Goal: Transaction & Acquisition: Purchase product/service

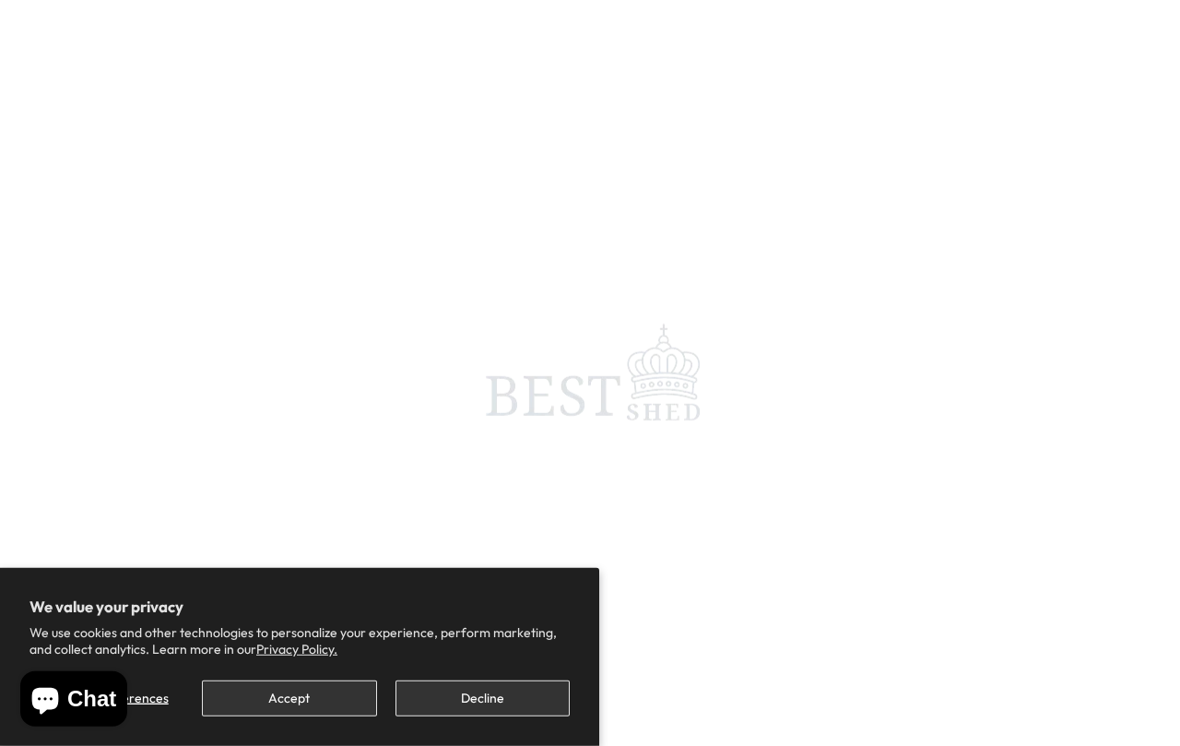
scroll to position [6, 0]
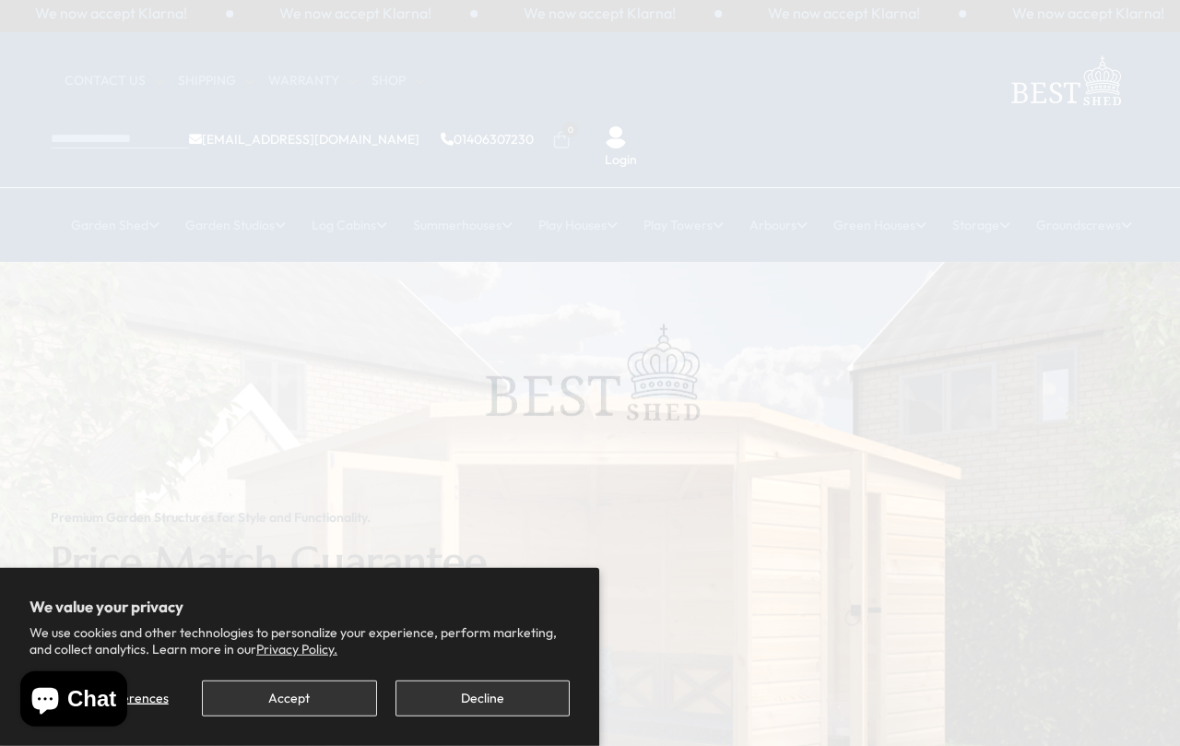
click at [324, 701] on button "Accept" at bounding box center [289, 698] width 174 height 36
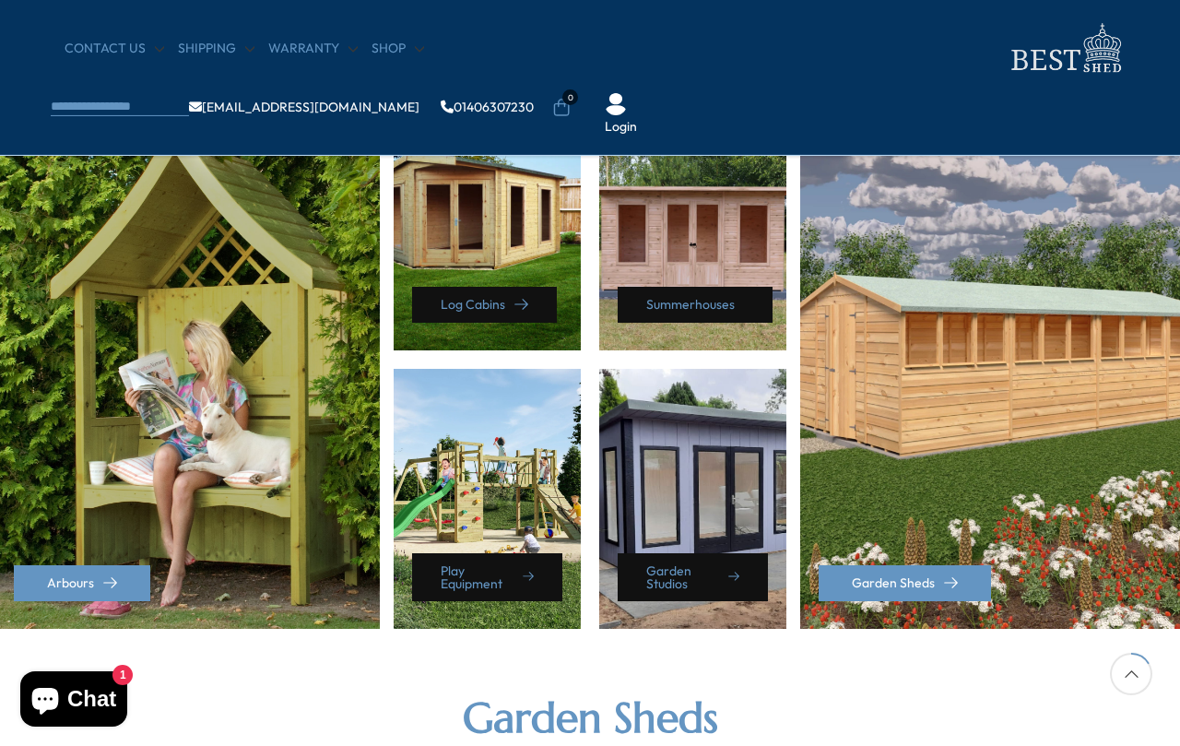
scroll to position [843, 0]
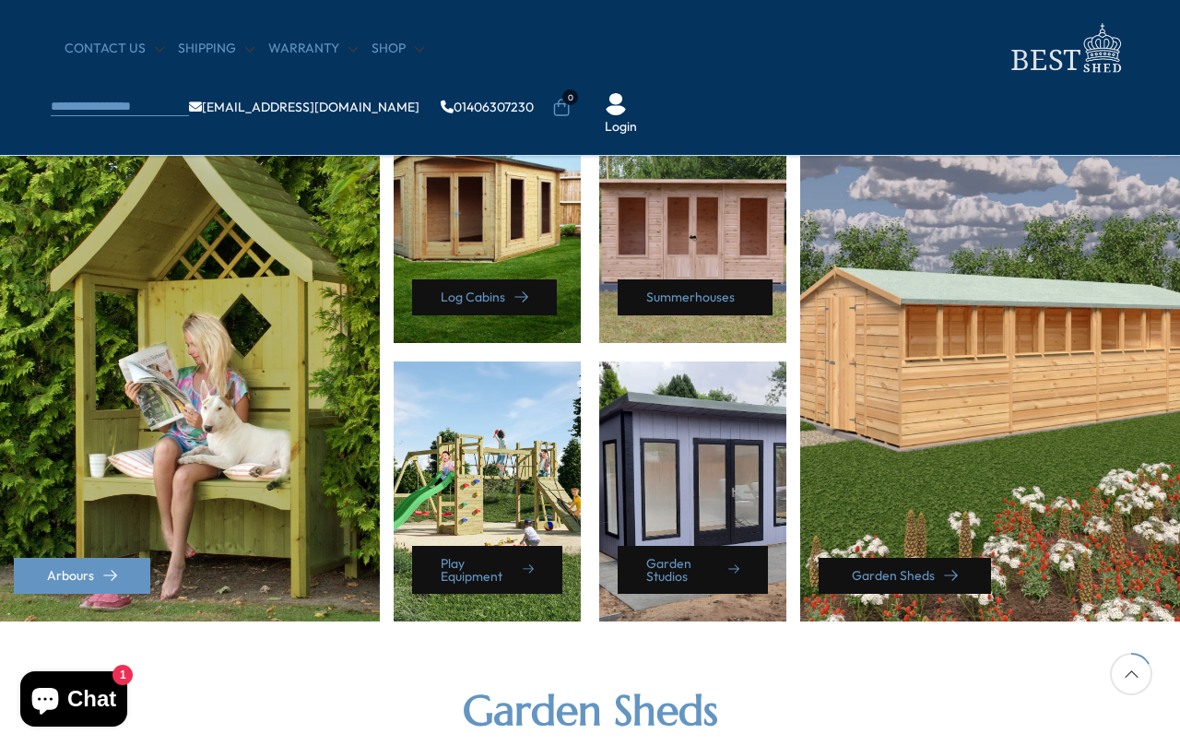
click at [928, 579] on link "Garden Sheds" at bounding box center [905, 576] width 172 height 36
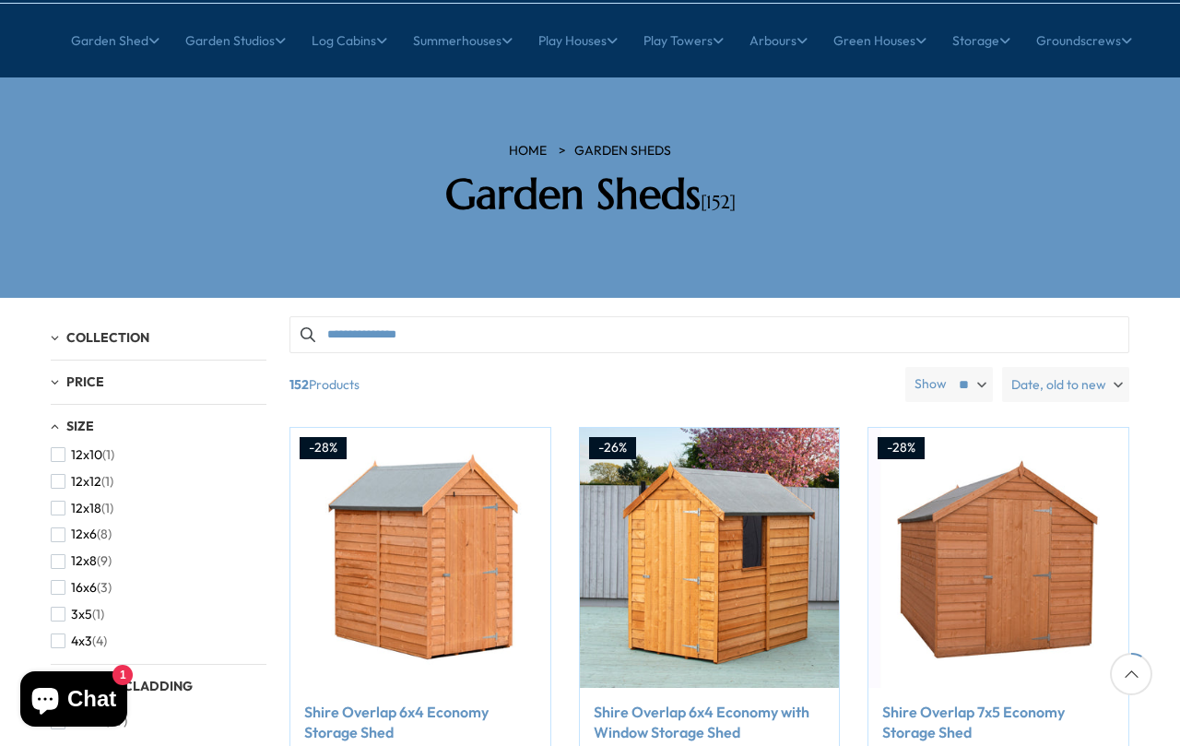
scroll to position [189, 0]
click at [68, 498] on button "12x18 (1)" at bounding box center [82, 511] width 63 height 27
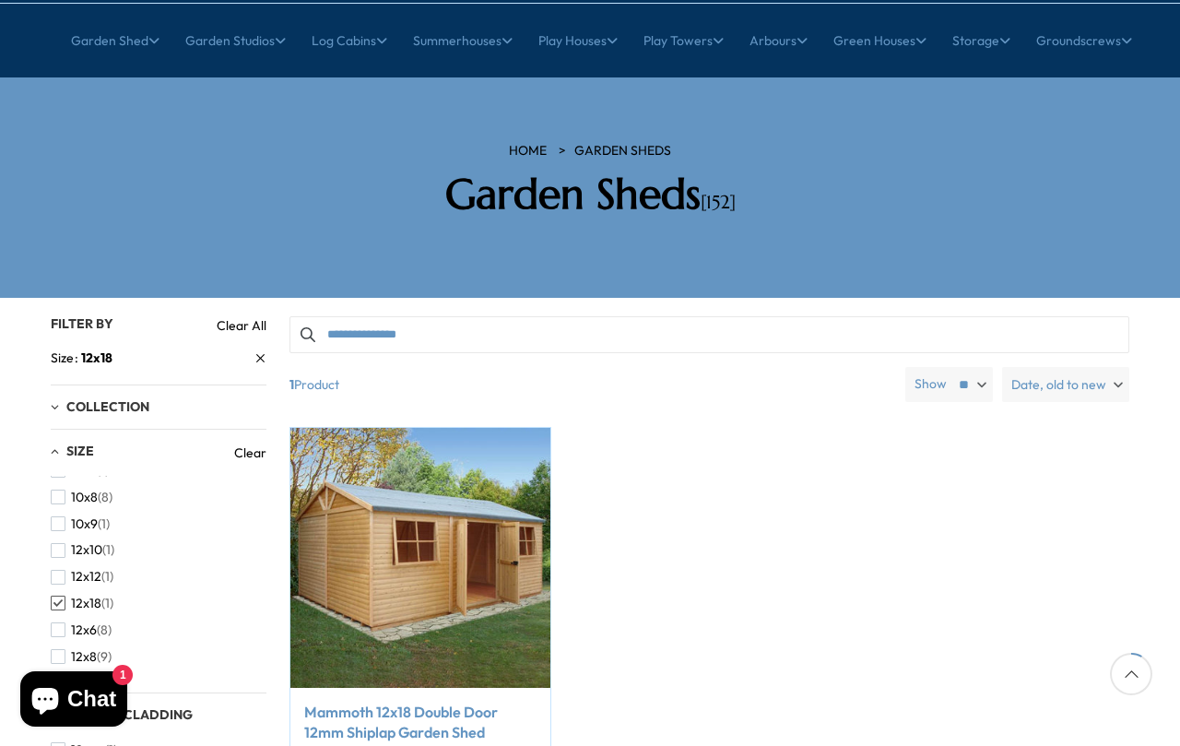
scroll to position [142, 0]
click at [54, 578] on span "button" at bounding box center [58, 585] width 15 height 15
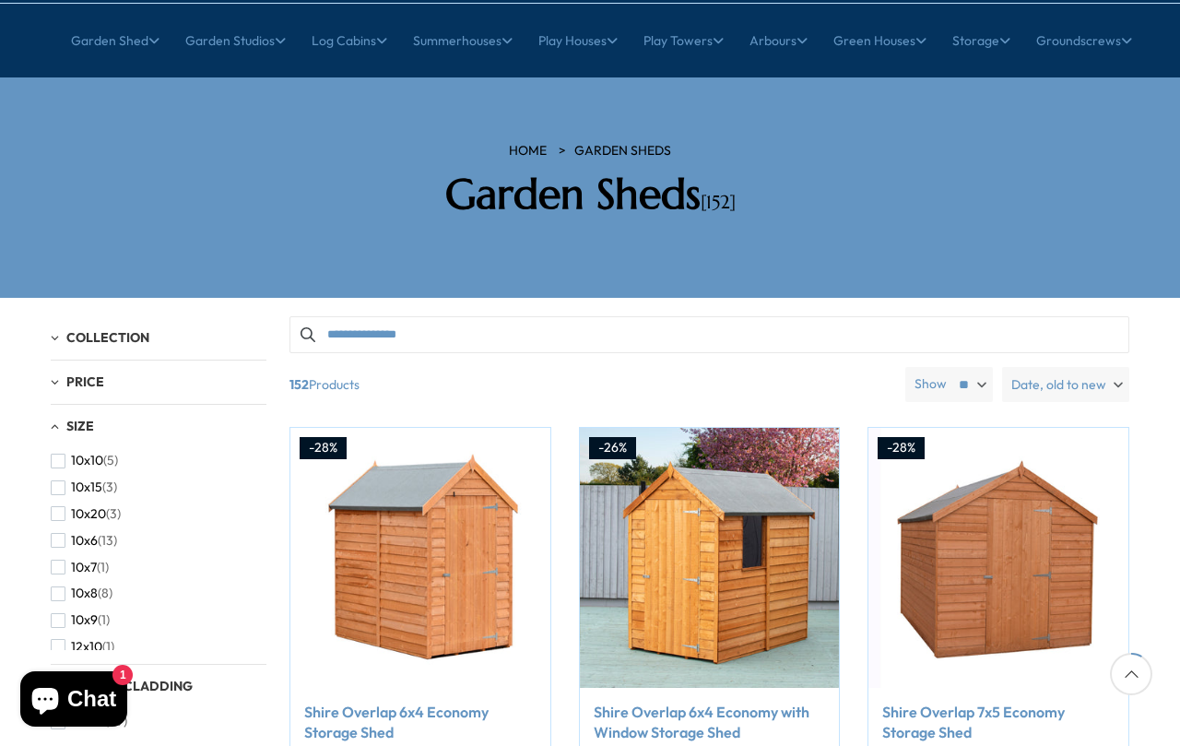
click at [63, 613] on span "button" at bounding box center [58, 620] width 15 height 15
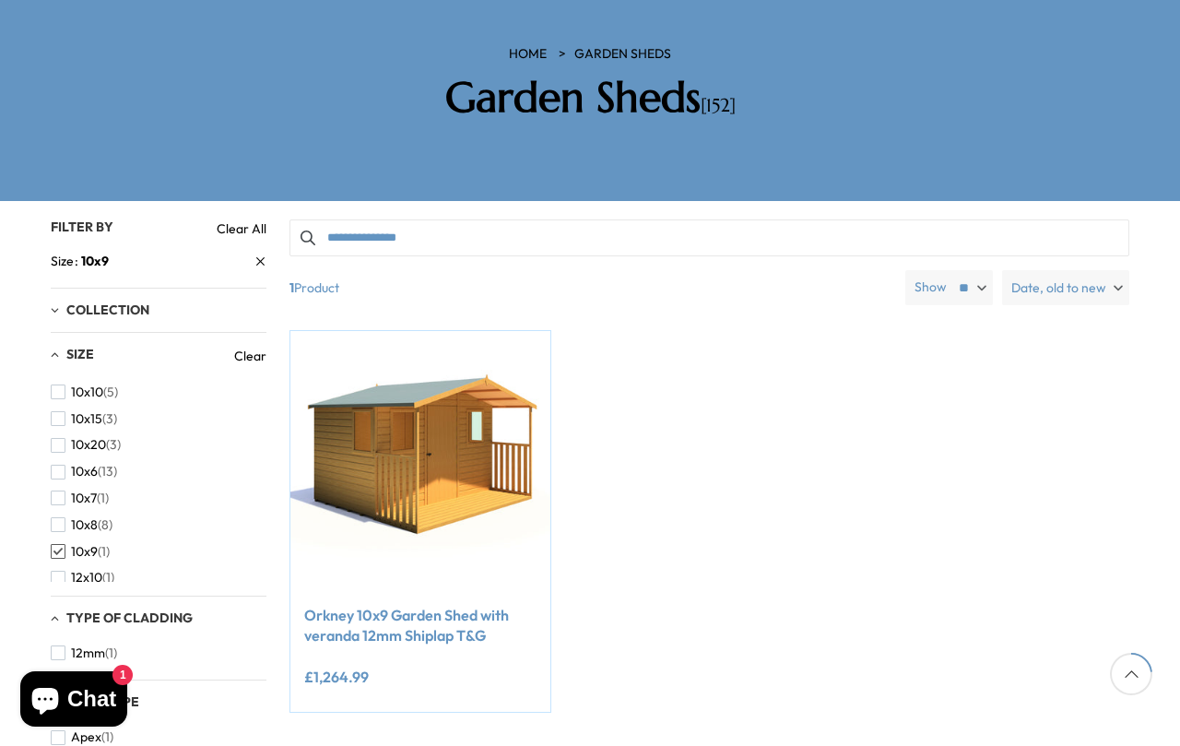
scroll to position [287, 0]
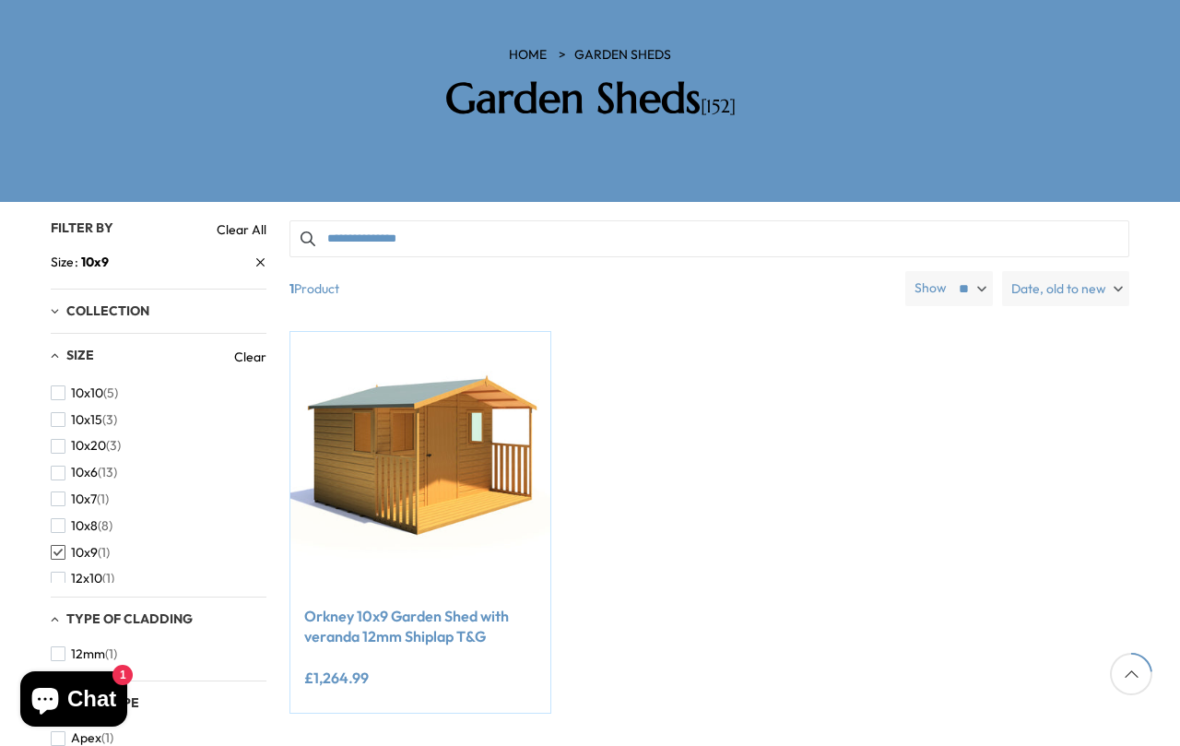
click at [41, 464] on div "Filter By Filter By Clear All Size 10x9 Collection [GEOGRAPHIC_DATA] (1) Size C…" at bounding box center [590, 610] width 1106 height 817
click at [54, 518] on span "button" at bounding box center [58, 525] width 15 height 15
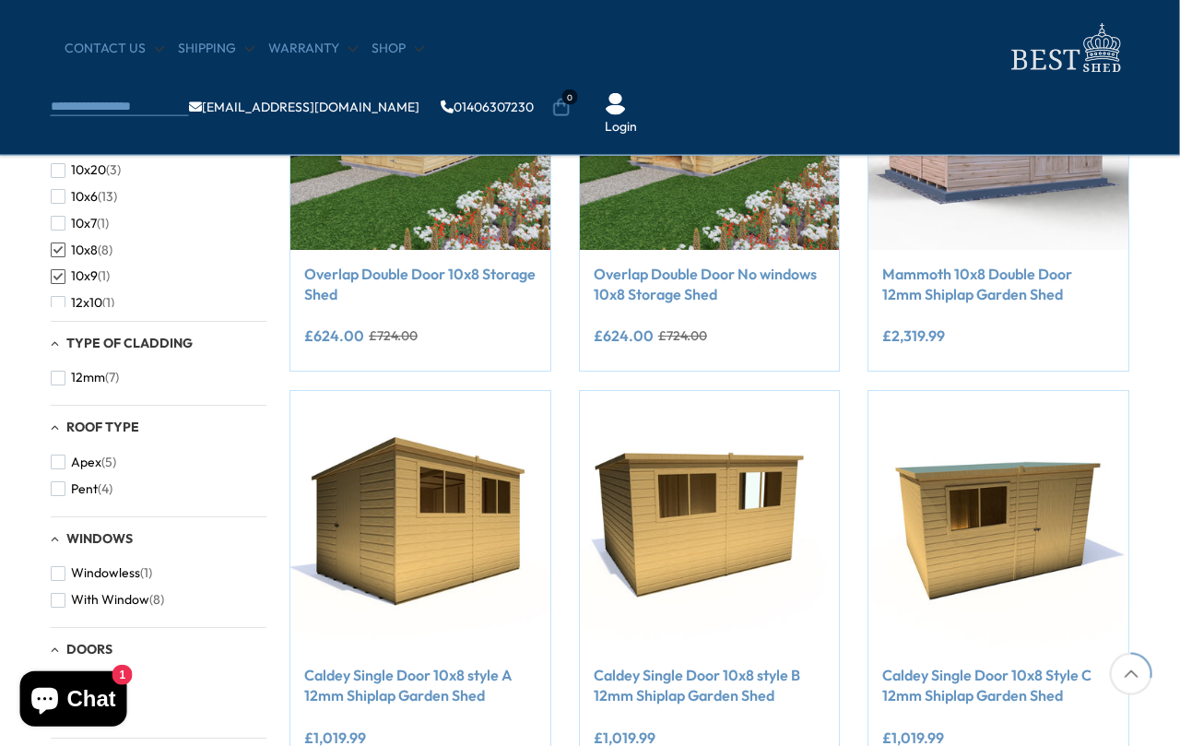
scroll to position [474, 1]
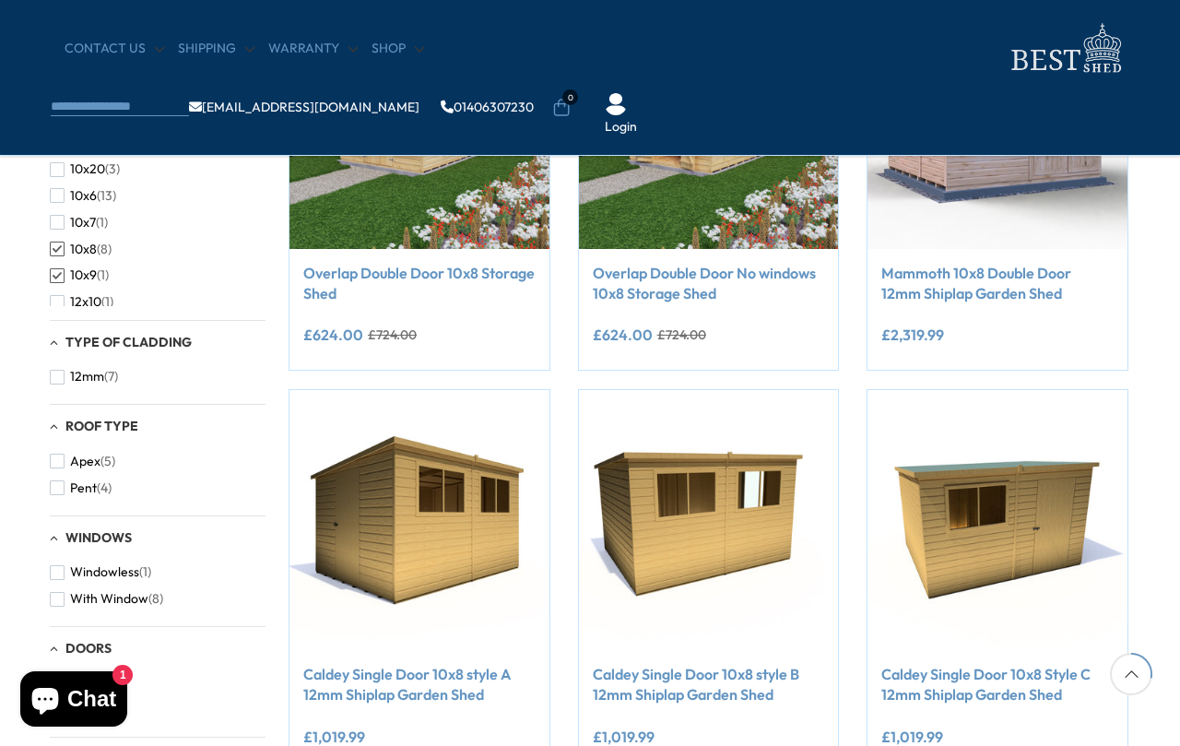
click at [53, 596] on button "With Window (8)" at bounding box center [106, 598] width 113 height 27
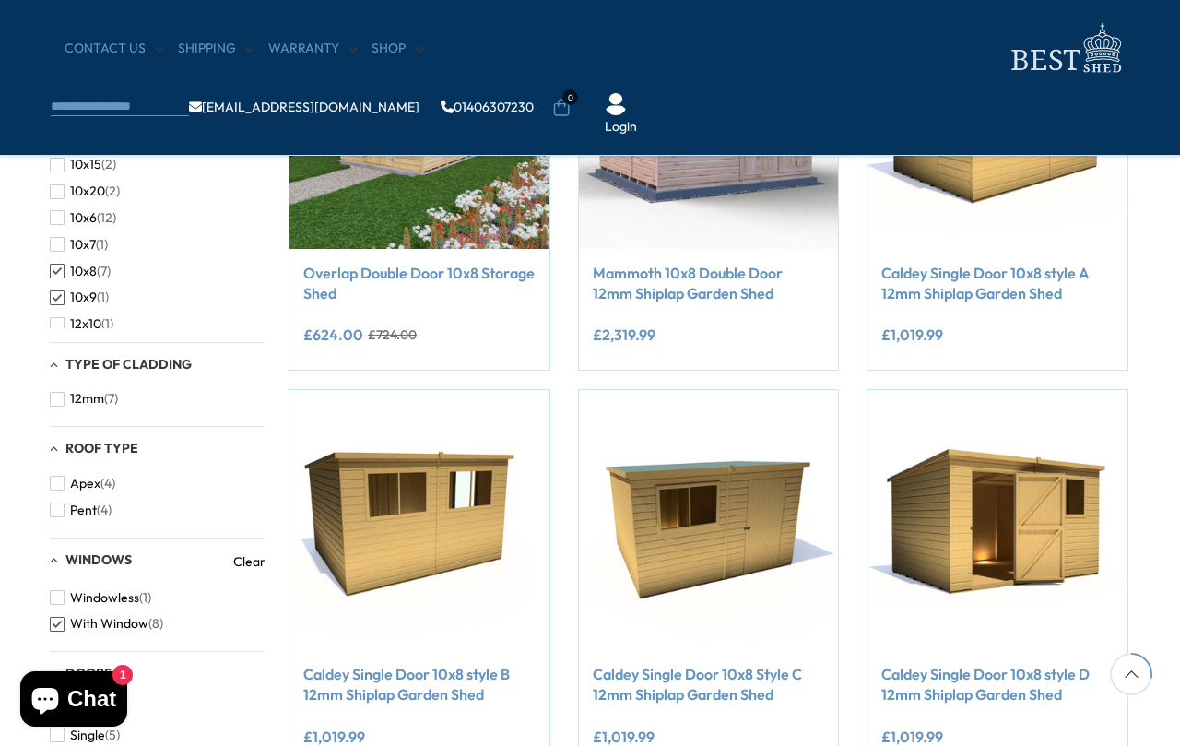
click at [65, 311] on button "10x9 (1)" at bounding box center [79, 297] width 59 height 27
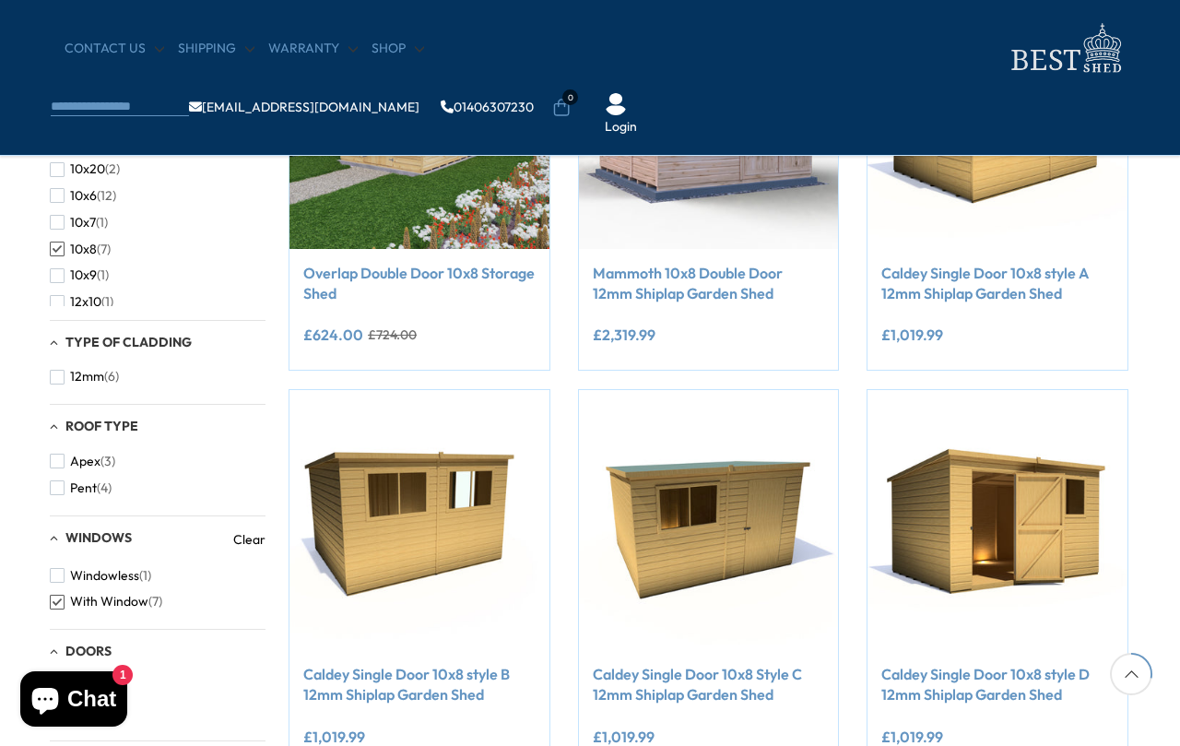
click at [59, 255] on span "button" at bounding box center [57, 249] width 15 height 15
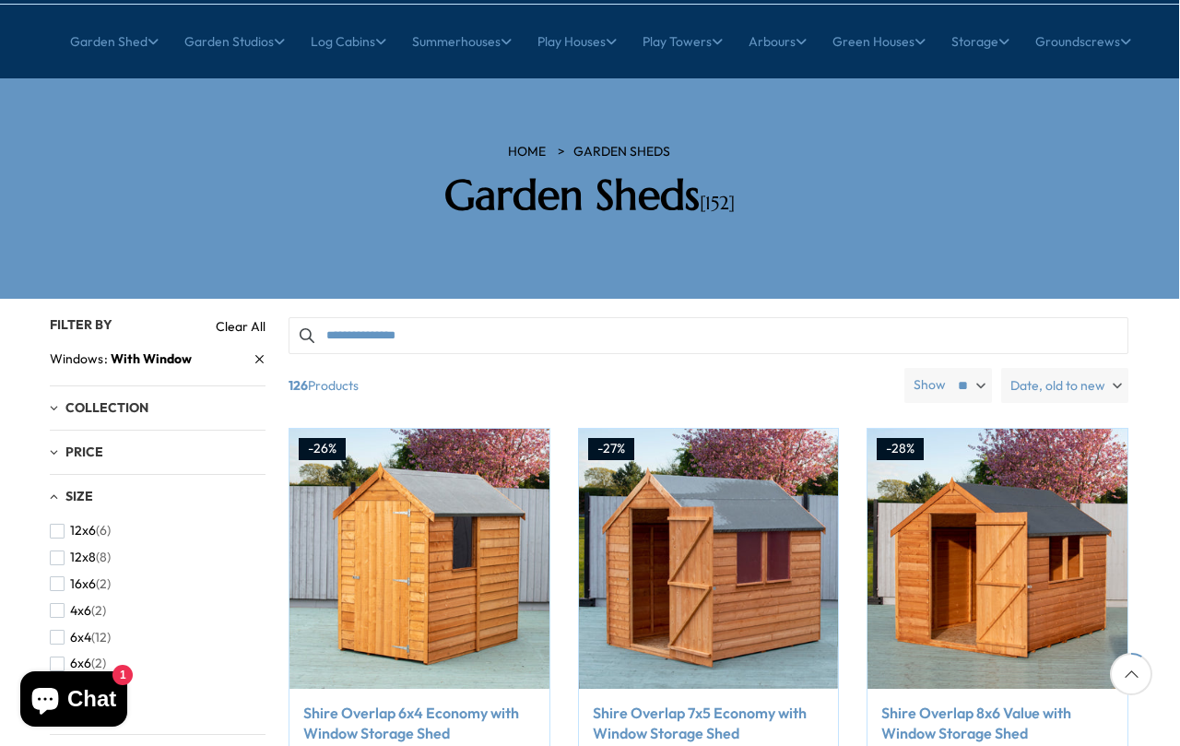
click at [53, 544] on button "12x8 (8)" at bounding box center [80, 557] width 61 height 27
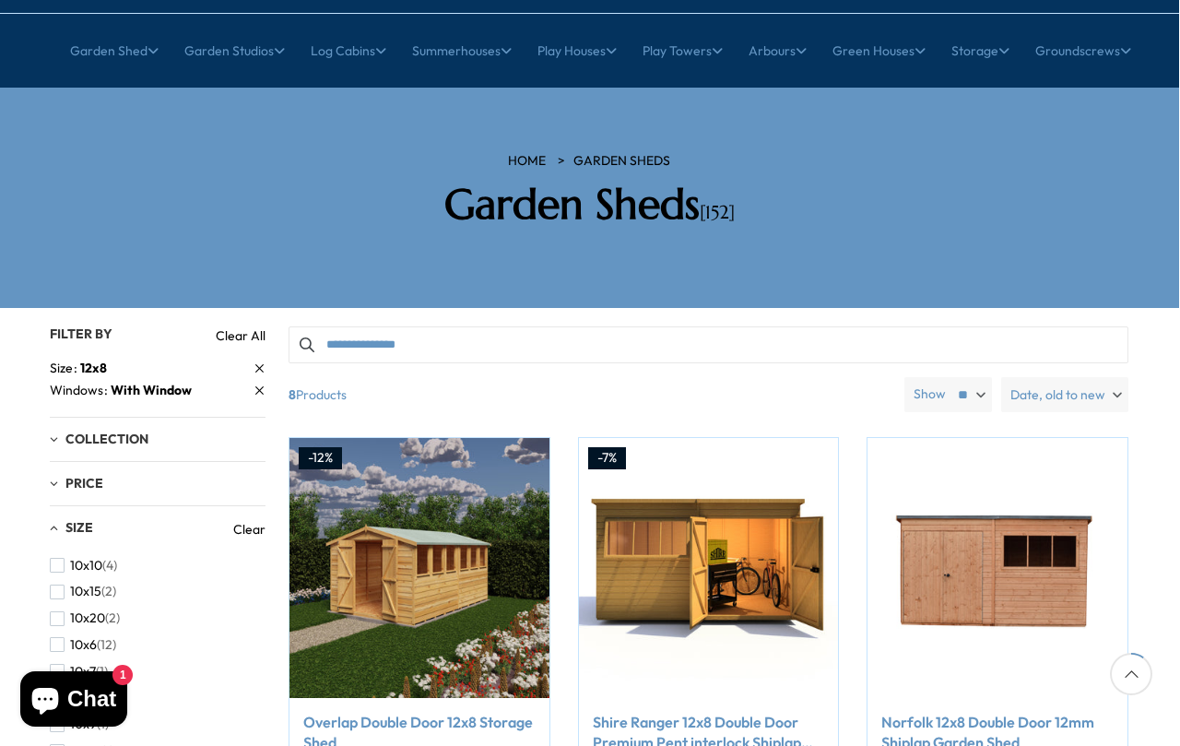
click at [780, 712] on link "Shire Ranger 12x8 Double Door Premium Pent interlock Shiplap Shed" at bounding box center [709, 732] width 232 height 41
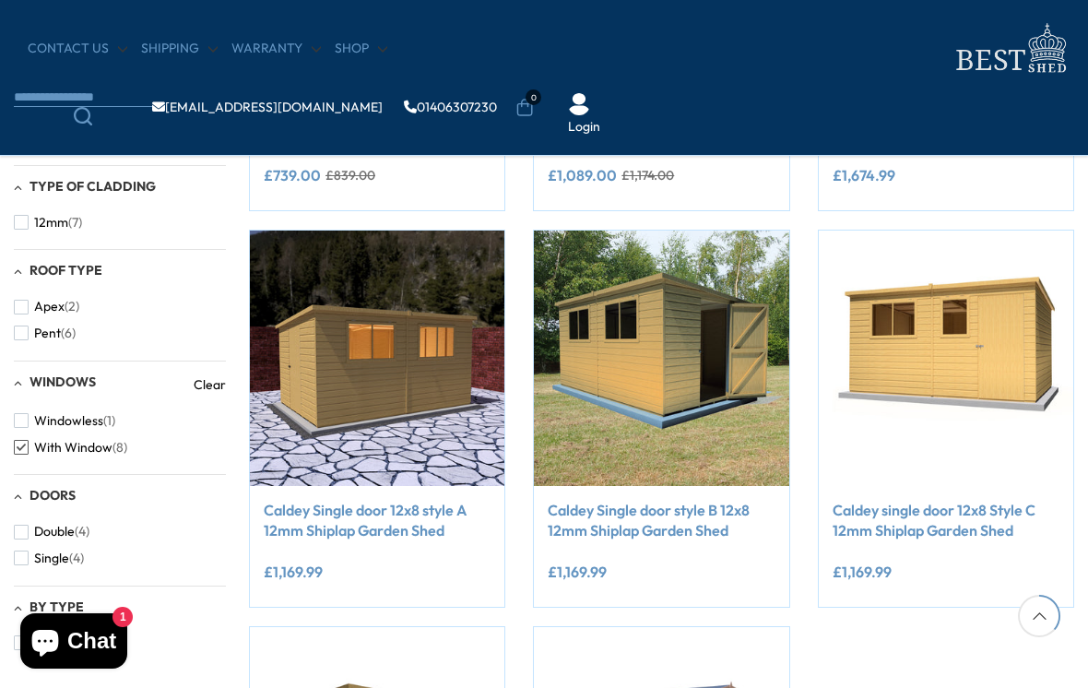
scroll to position [610, 0]
click at [31, 548] on button "Single (4)" at bounding box center [49, 559] width 70 height 27
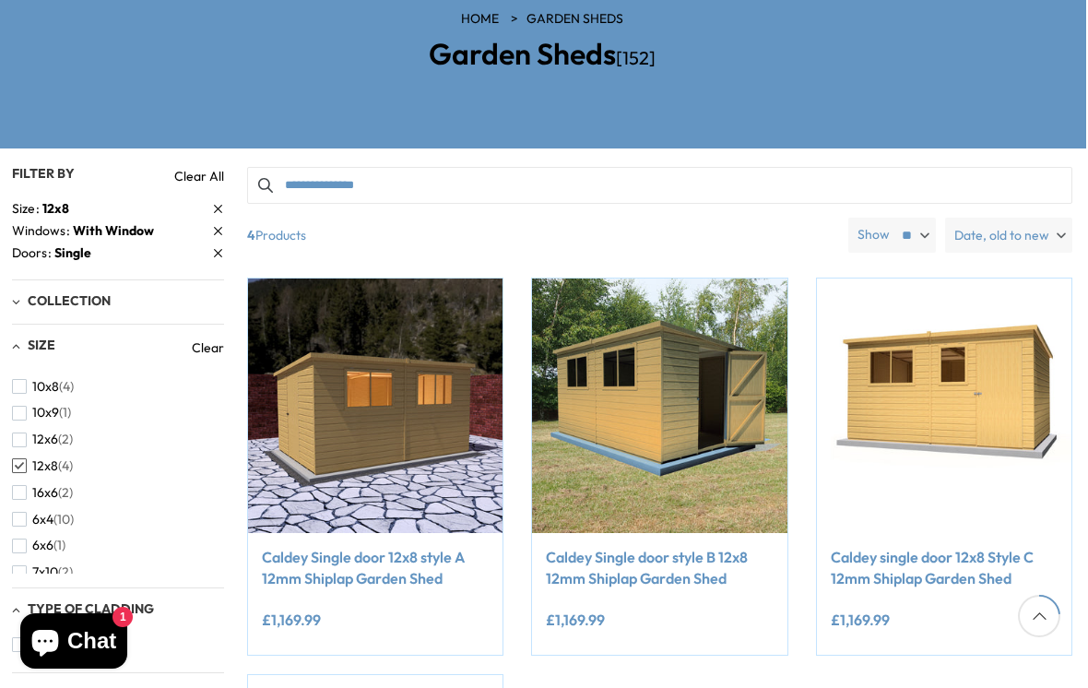
scroll to position [65, 0]
click at [25, 419] on span "button" at bounding box center [19, 426] width 15 height 15
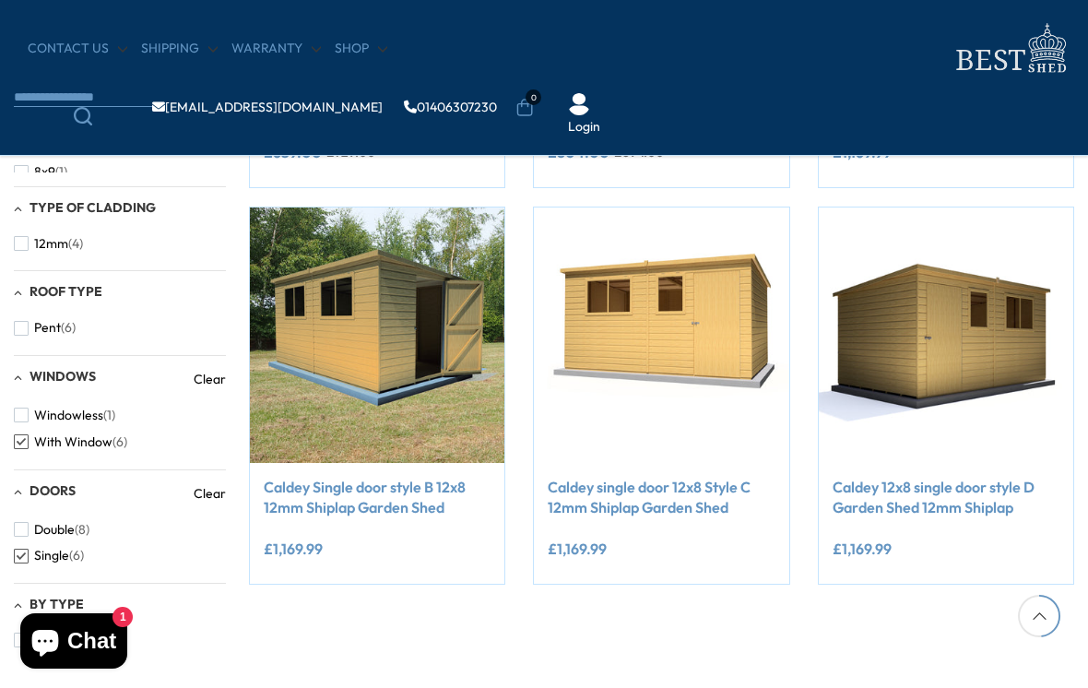
scroll to position [633, 0]
click at [16, 523] on span "button" at bounding box center [21, 530] width 15 height 15
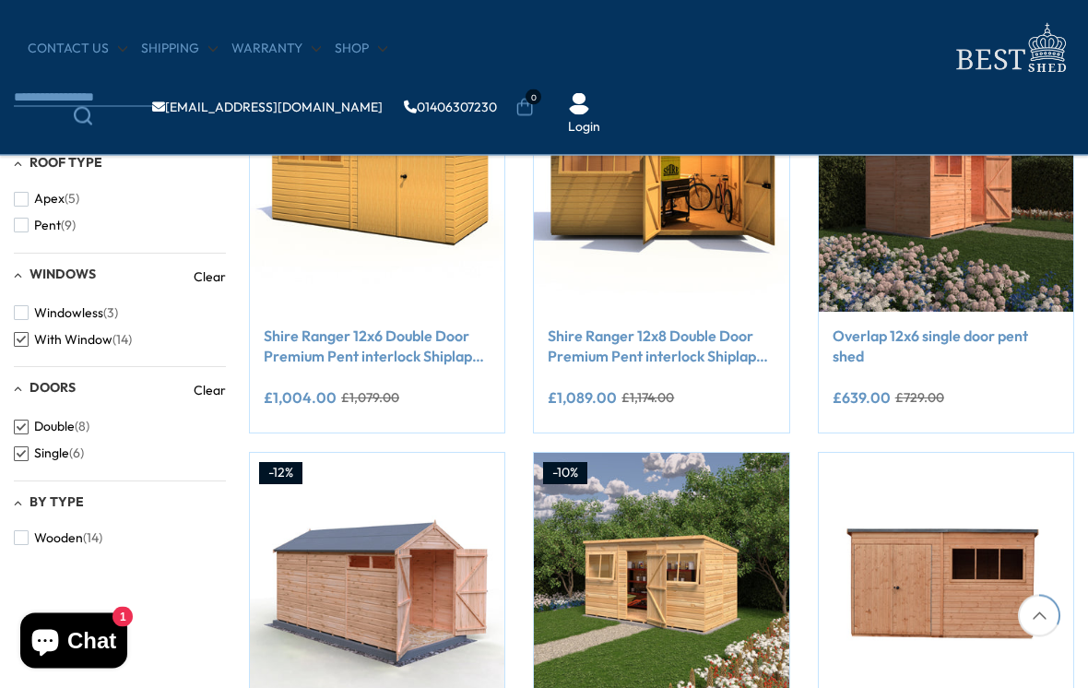
scroll to position [786, 0]
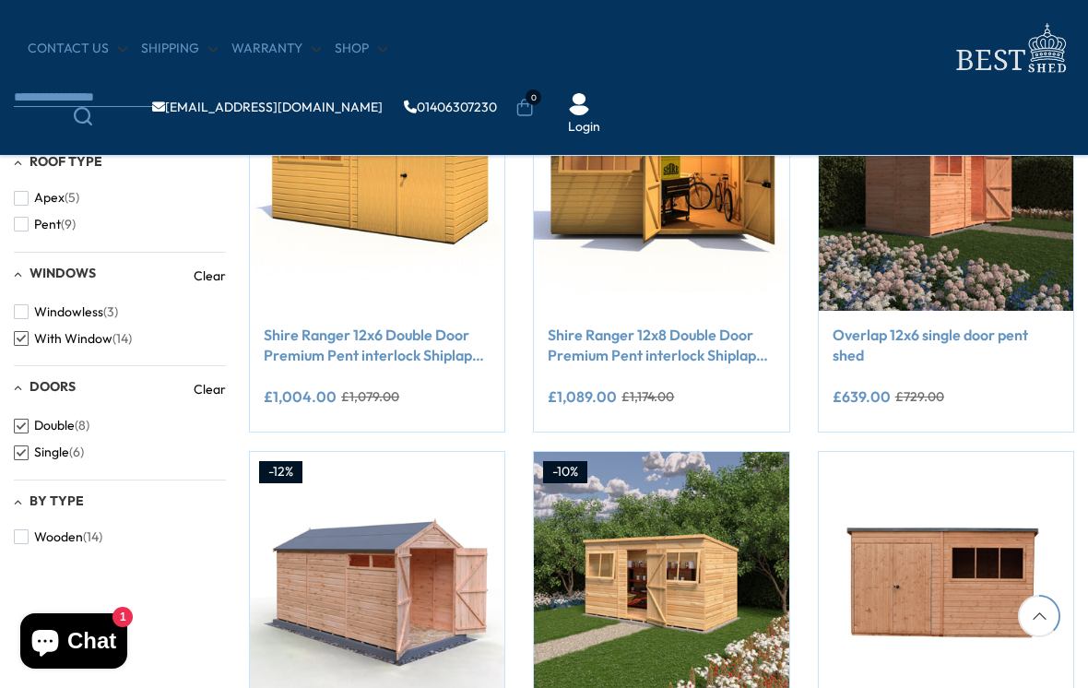
click at [28, 454] on button "Single (6)" at bounding box center [49, 452] width 70 height 27
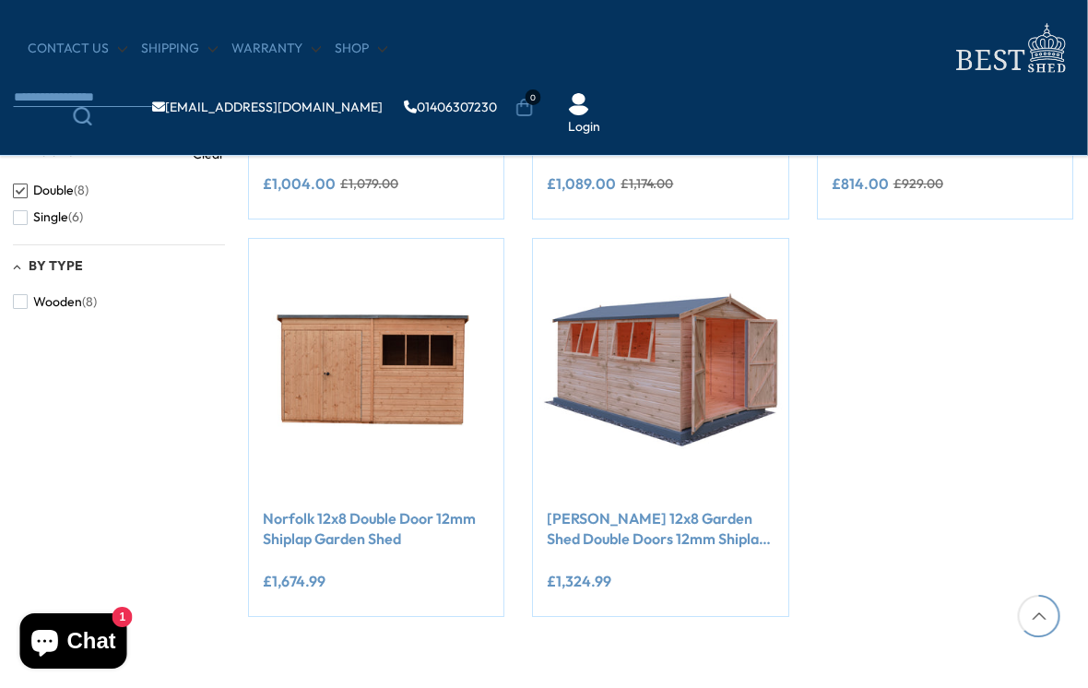
scroll to position [1046, 1]
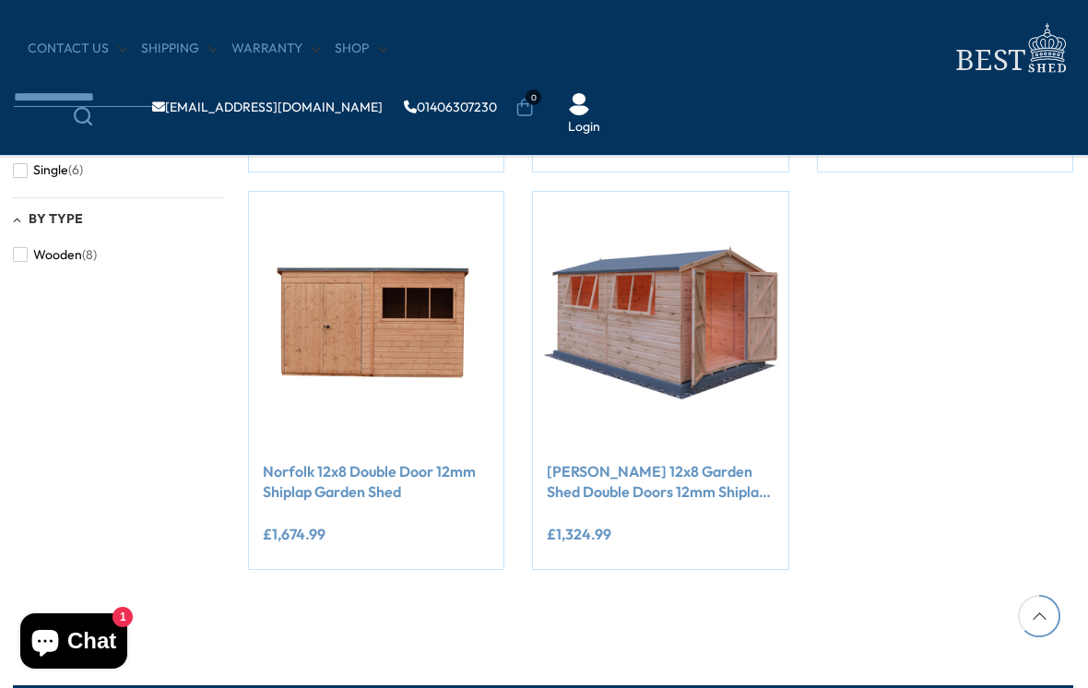
click at [312, 479] on link "Norfolk 12x8 Double Door 12mm Shiplap Garden Shed" at bounding box center [376, 481] width 227 height 41
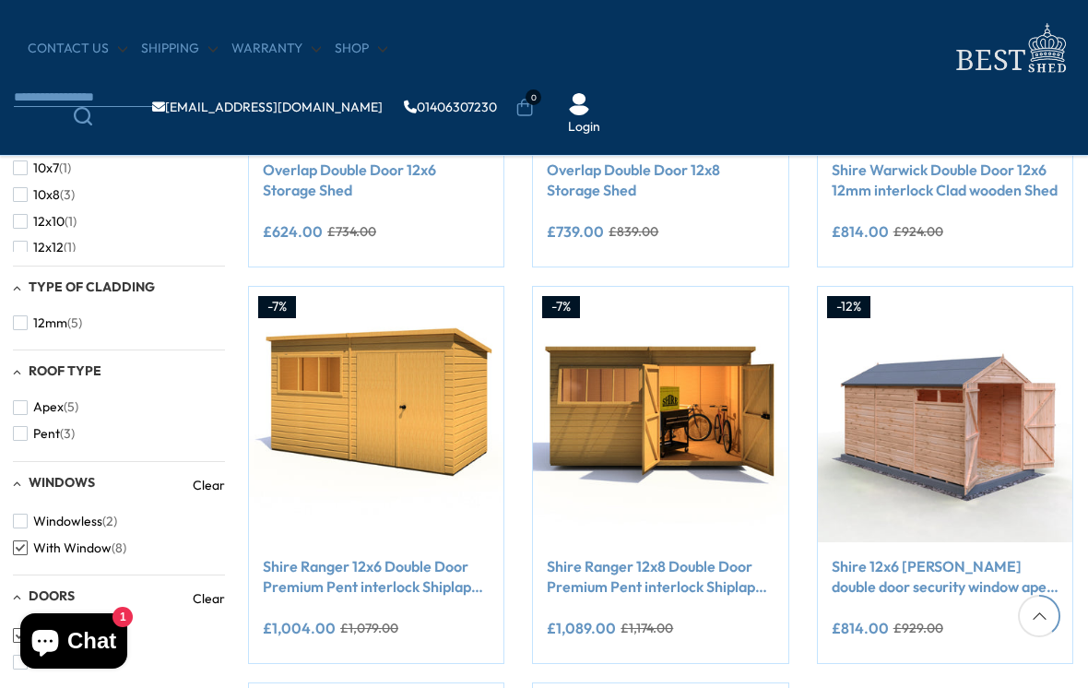
scroll to position [688, 1]
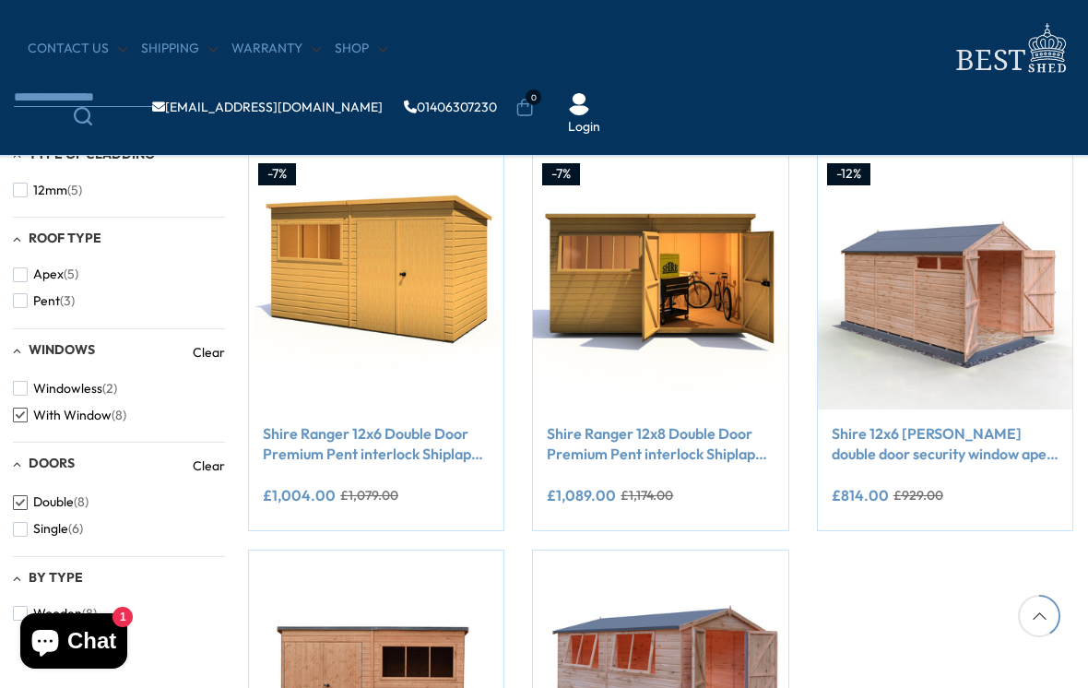
click at [670, 455] on link "Shire Ranger 12x8 Double Door Premium Pent interlock Shiplap Shed" at bounding box center [660, 443] width 227 height 41
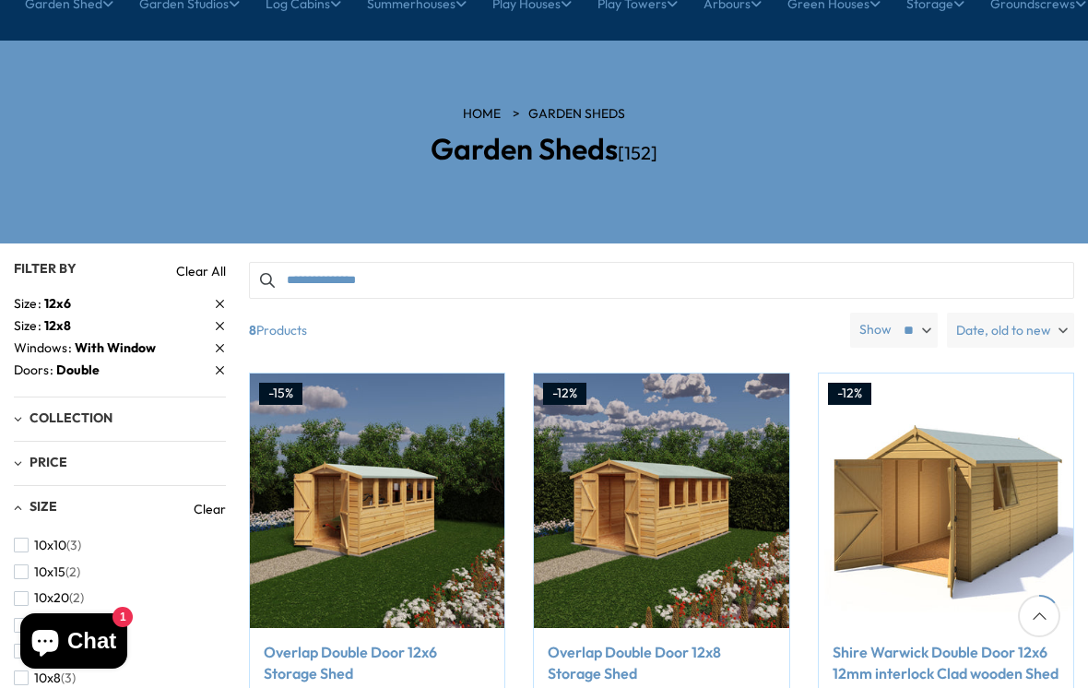
scroll to position [217, 0]
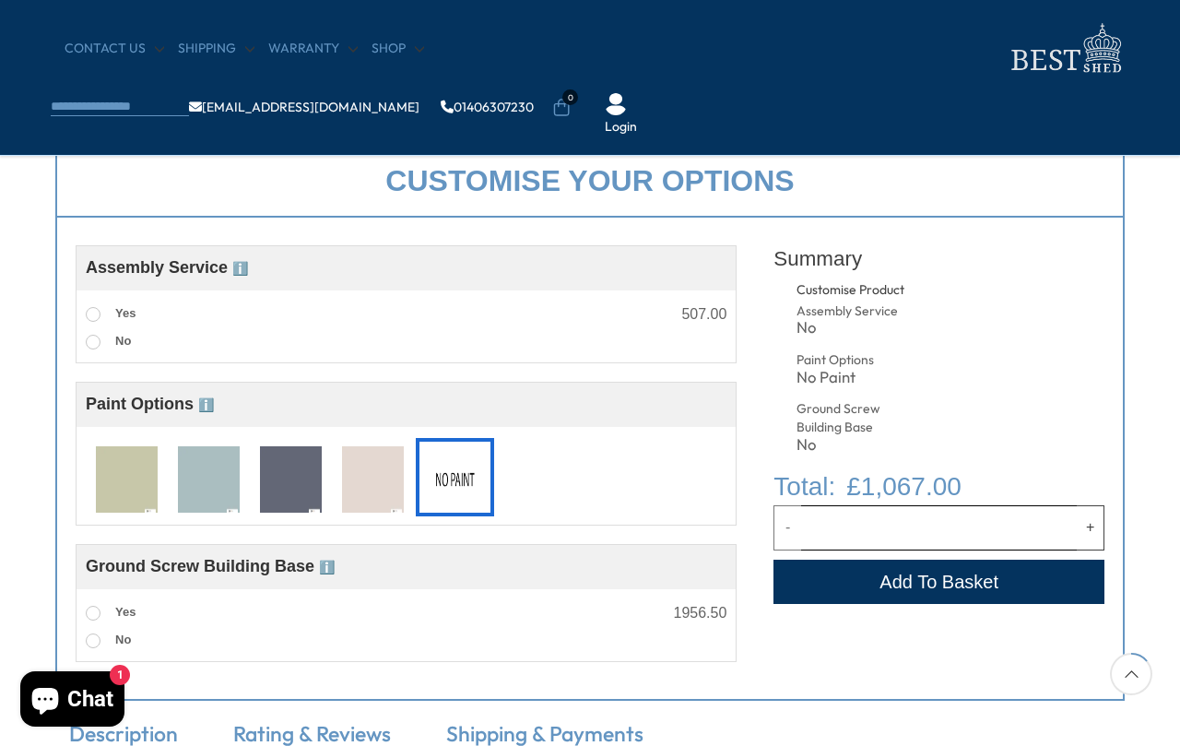
scroll to position [640, 0]
click at [335, 566] on span "ℹ️" at bounding box center [327, 567] width 16 height 15
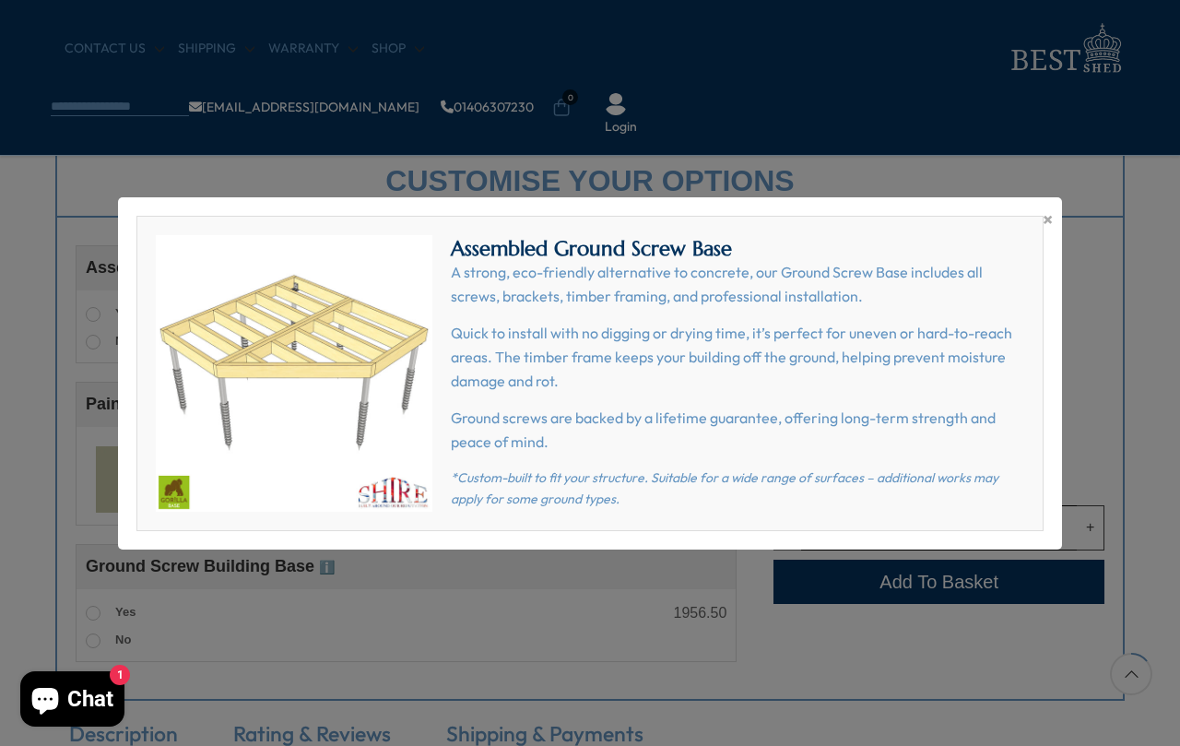
click at [1049, 225] on span "×" at bounding box center [1048, 219] width 10 height 26
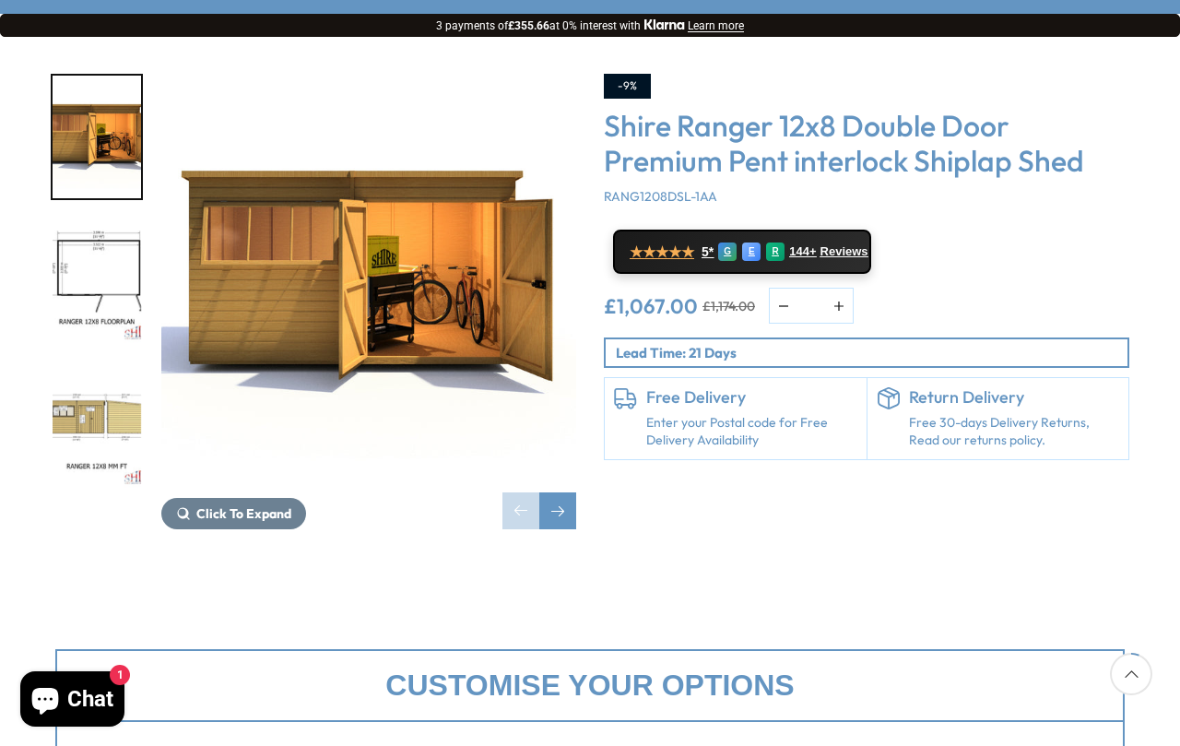
scroll to position [289, 0]
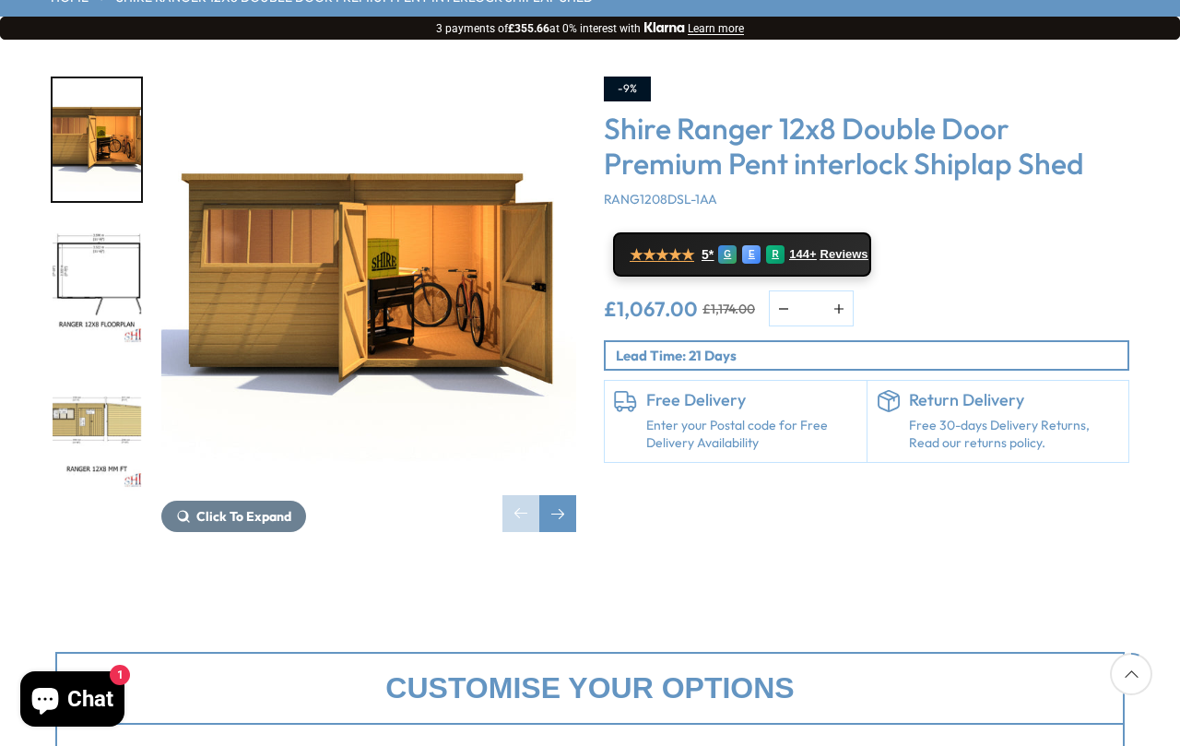
click at [568, 495] on div "Next slide" at bounding box center [557, 513] width 37 height 37
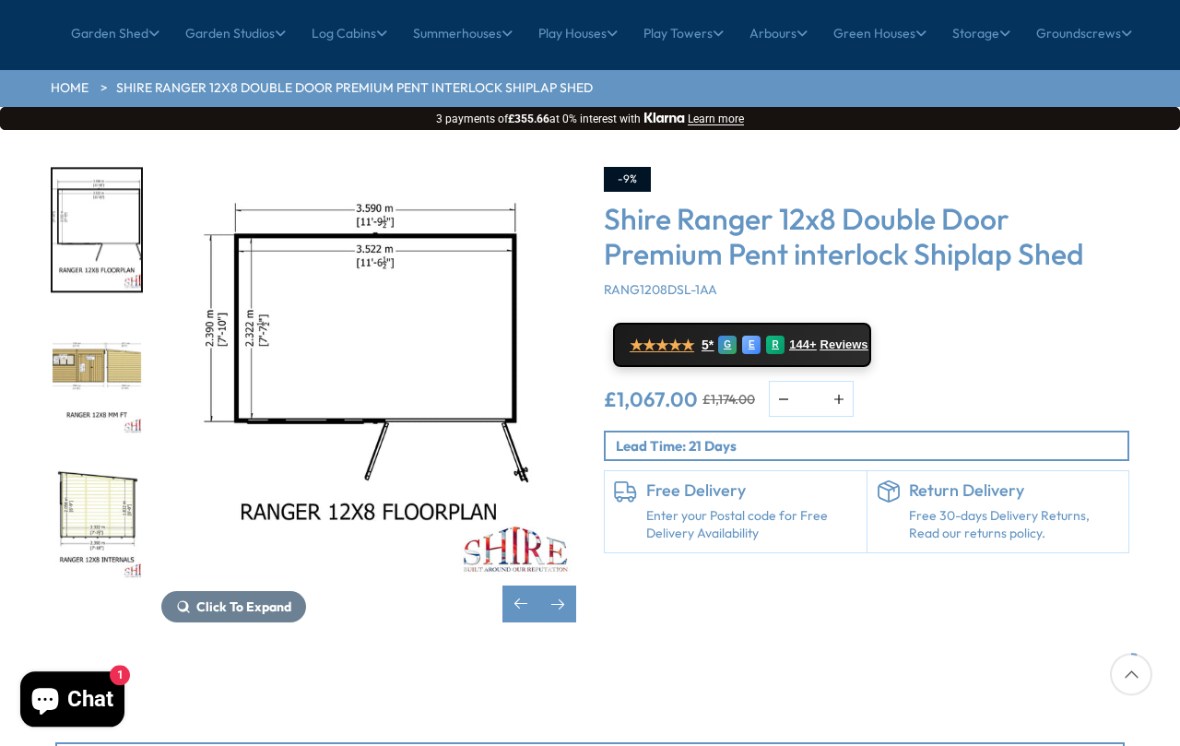
scroll to position [197, 0]
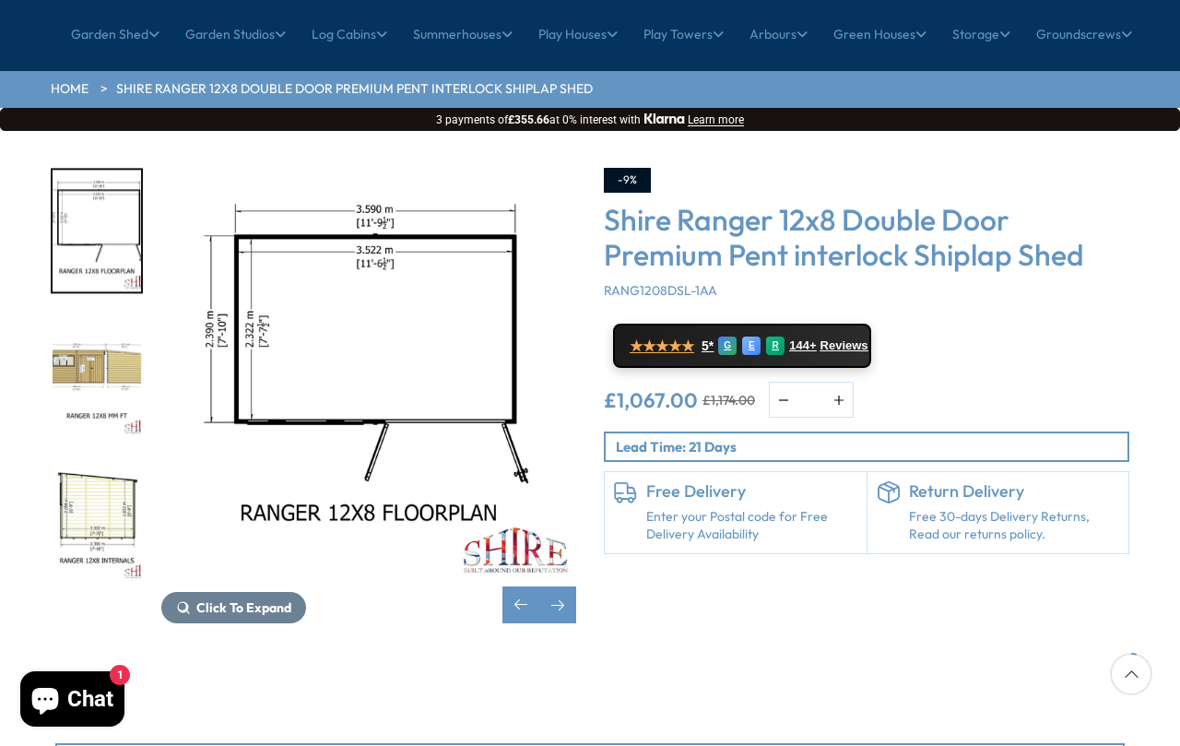
click at [565, 586] on div "Next slide" at bounding box center [557, 604] width 37 height 37
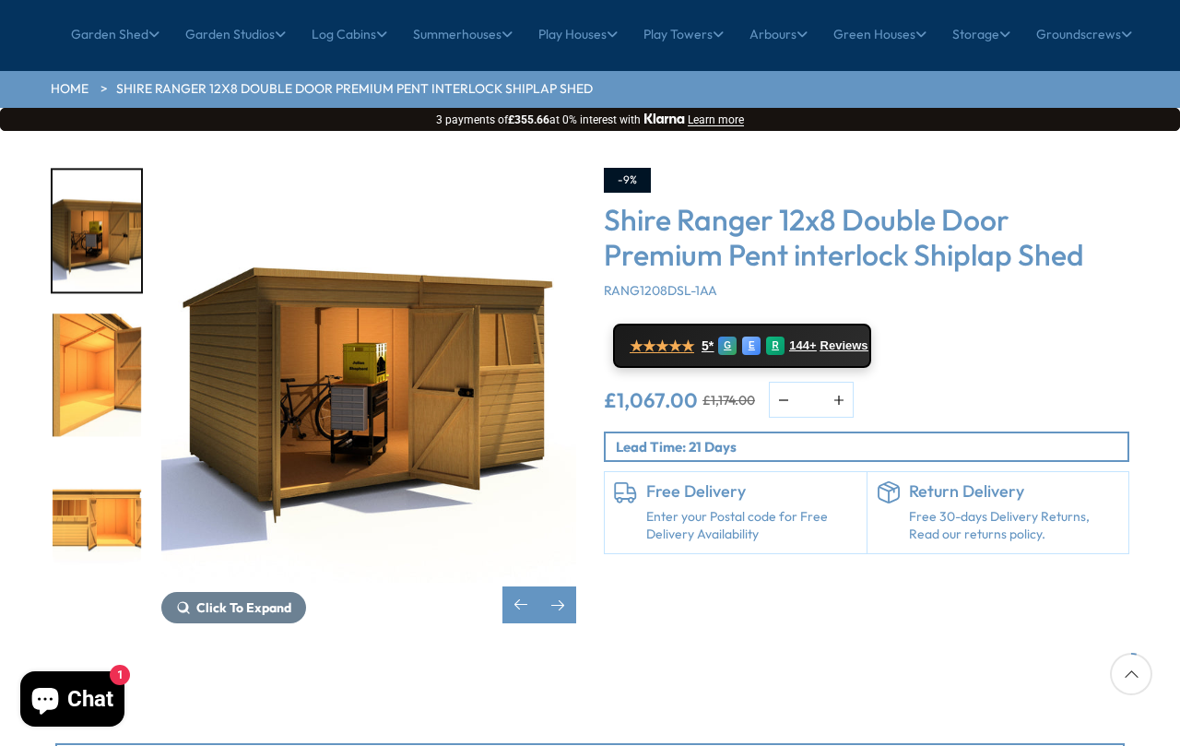
click at [105, 466] on img "7 / 9" at bounding box center [97, 519] width 88 height 123
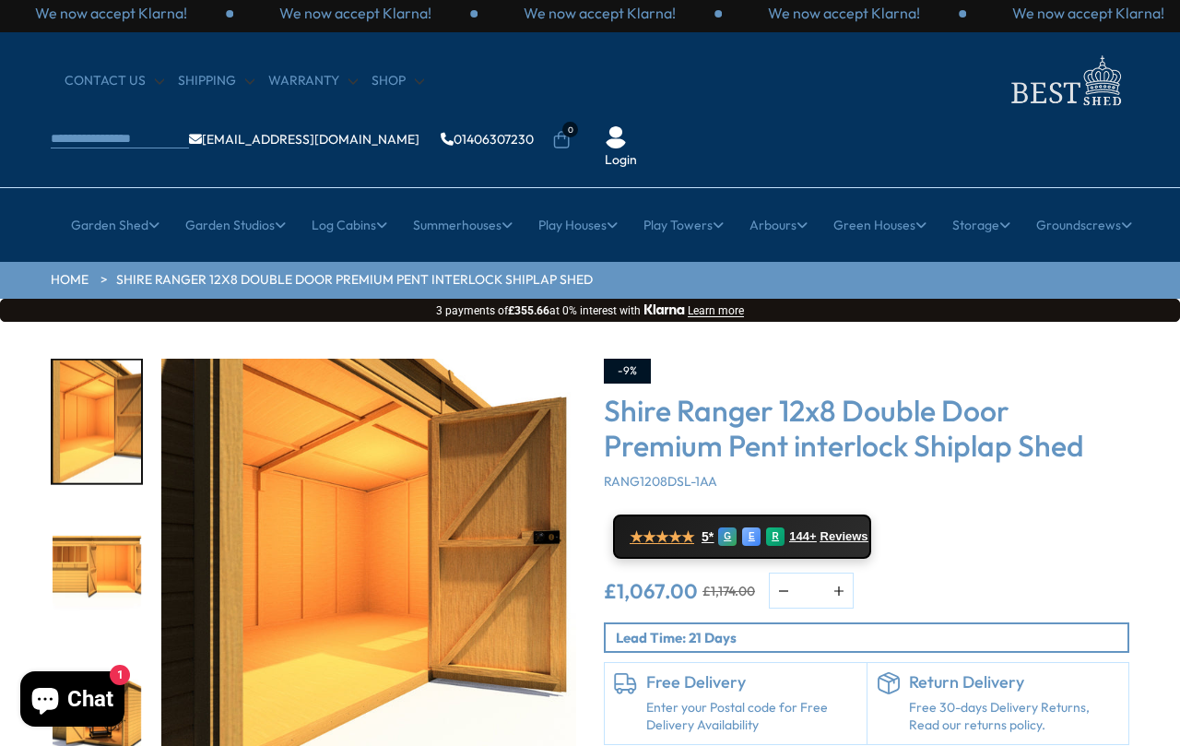
scroll to position [7, 0]
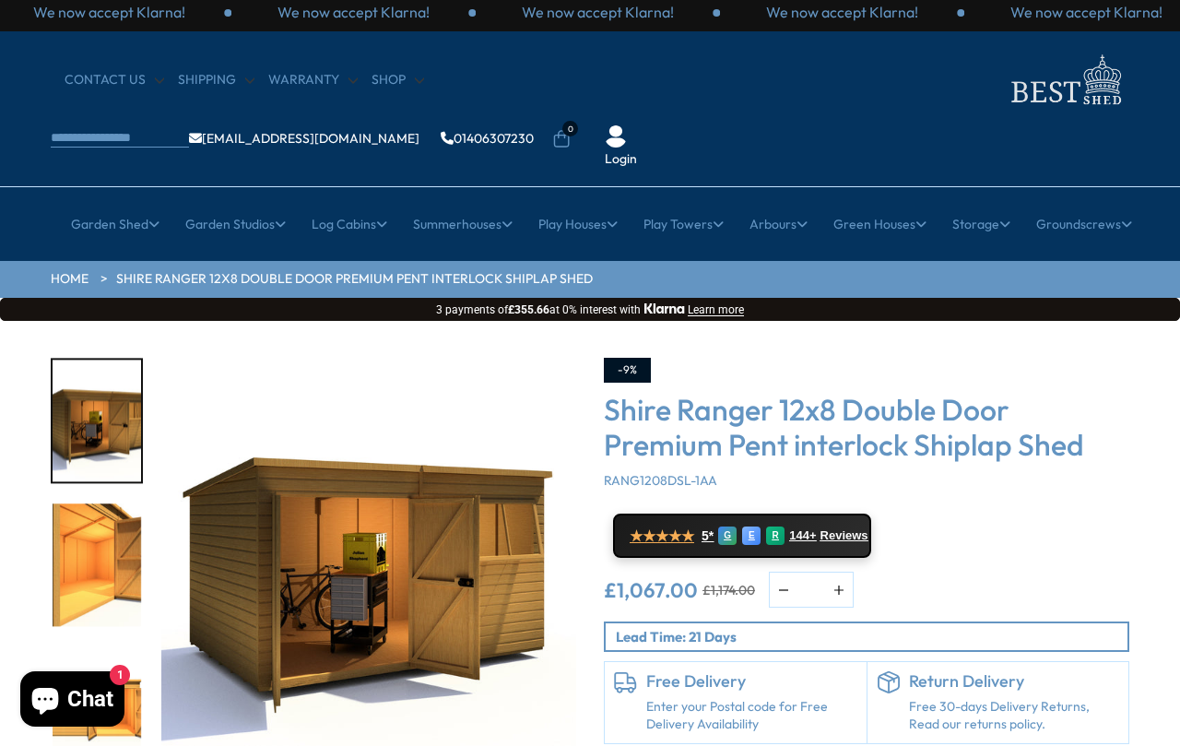
click at [105, 516] on img "6 / 9" at bounding box center [97, 565] width 88 height 123
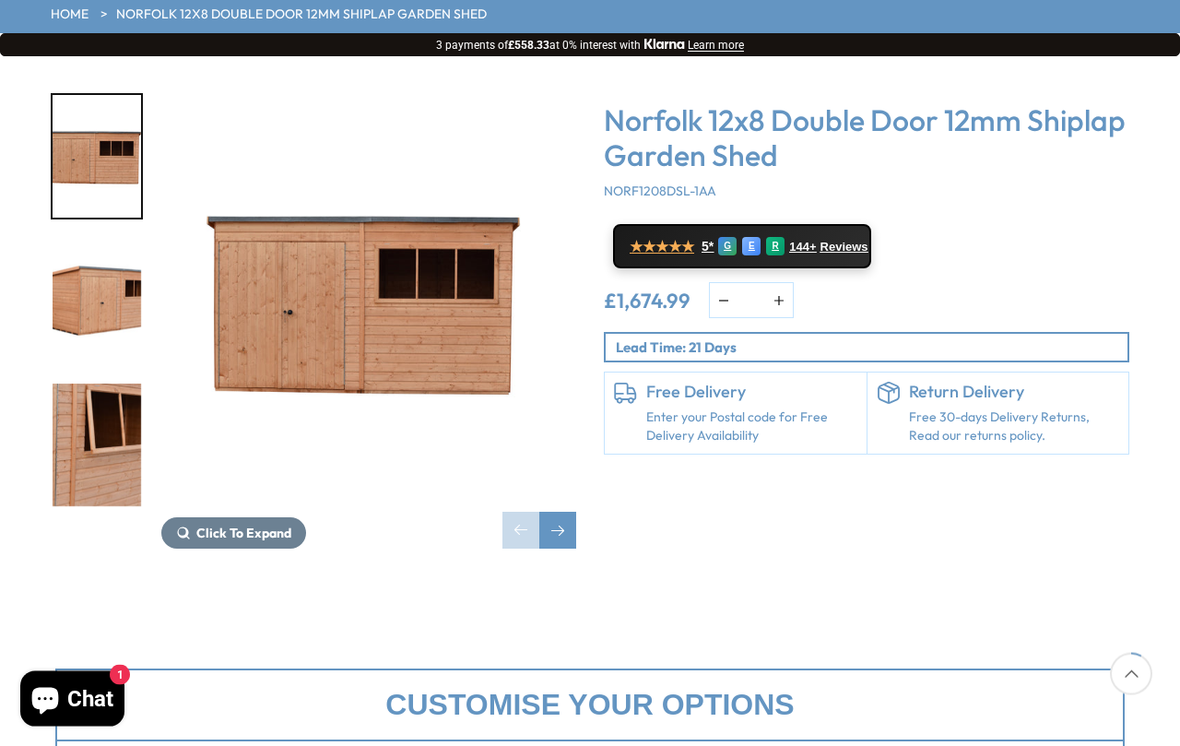
scroll to position [126, 0]
